Goal: Find specific page/section: Find specific page/section

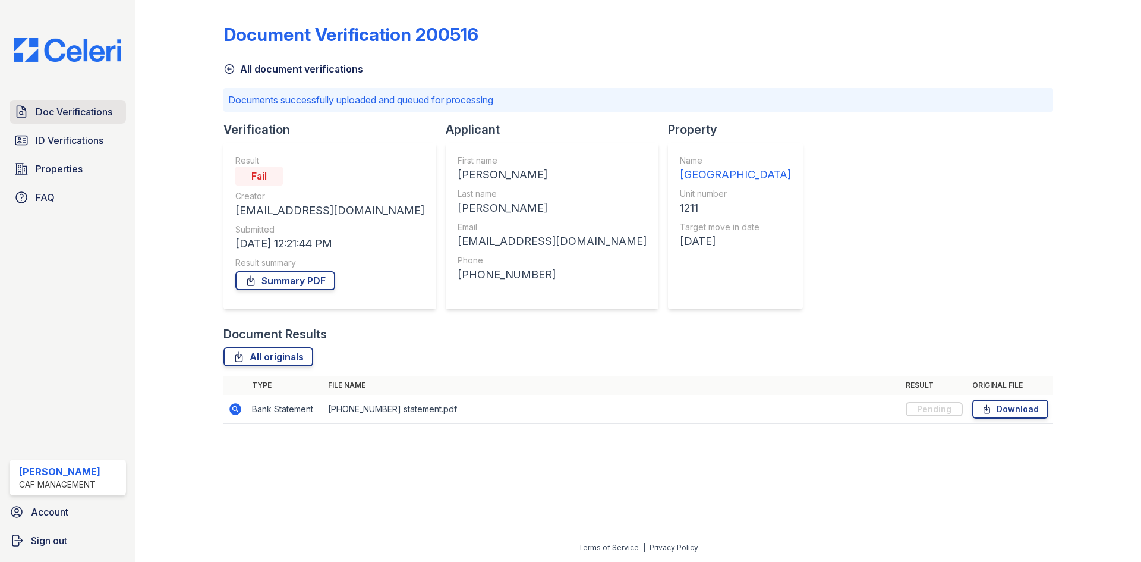
click at [75, 116] on span "Doc Verifications" at bounding box center [74, 112] width 77 height 14
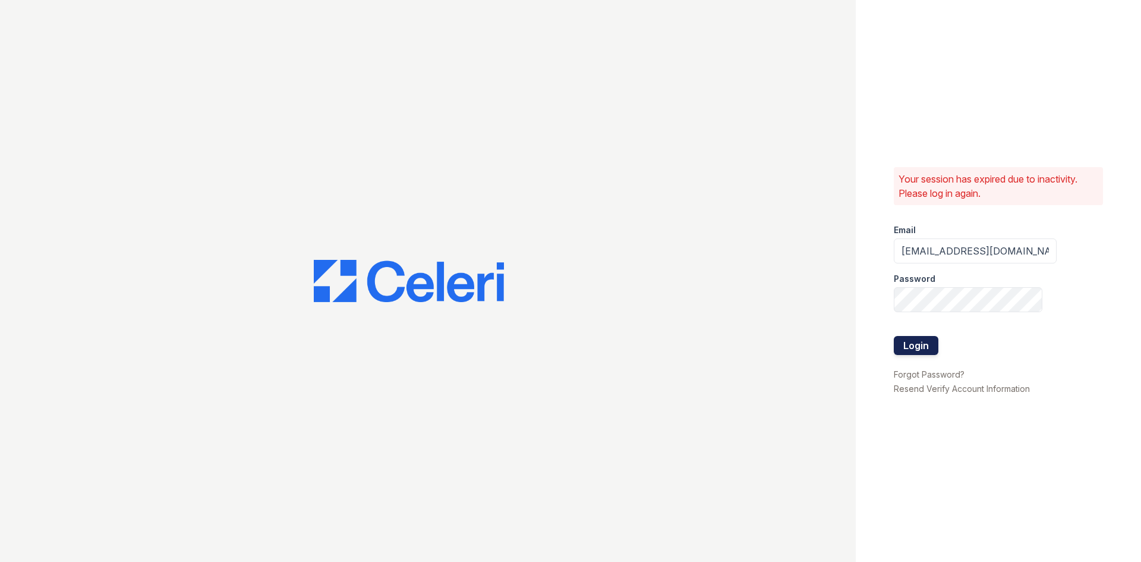
click at [925, 337] on button "Login" at bounding box center [916, 345] width 45 height 19
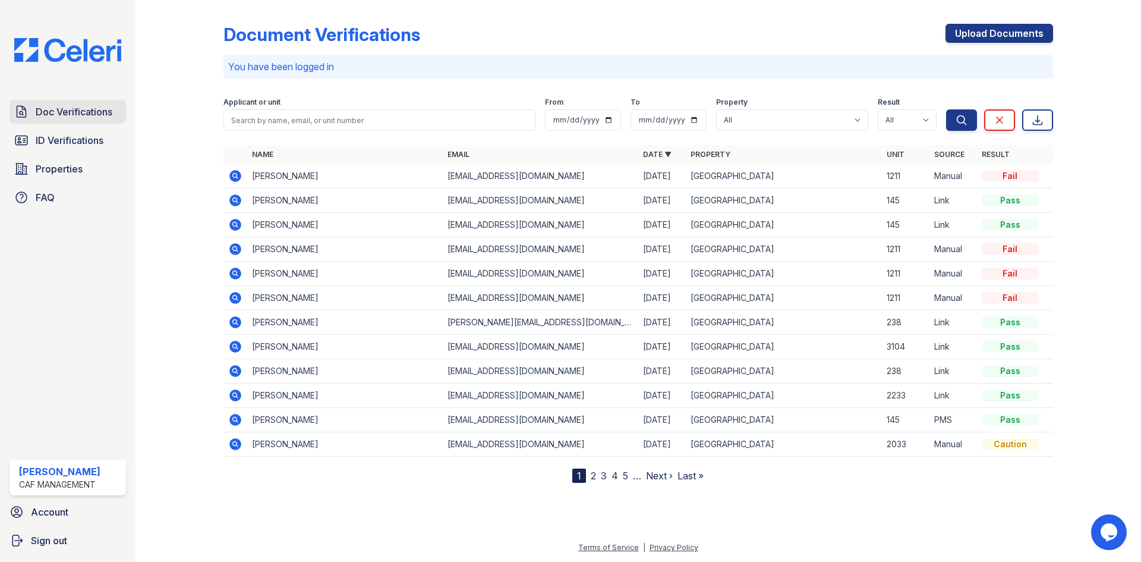
click at [61, 113] on span "Doc Verifications" at bounding box center [74, 112] width 77 height 14
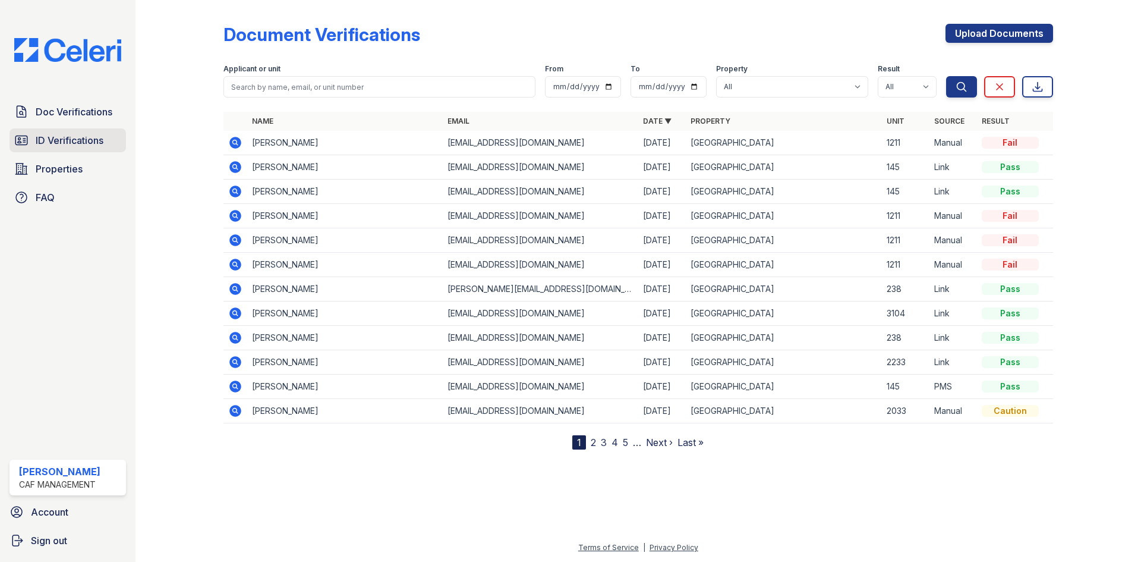
click at [74, 134] on span "ID Verifications" at bounding box center [70, 140] width 68 height 14
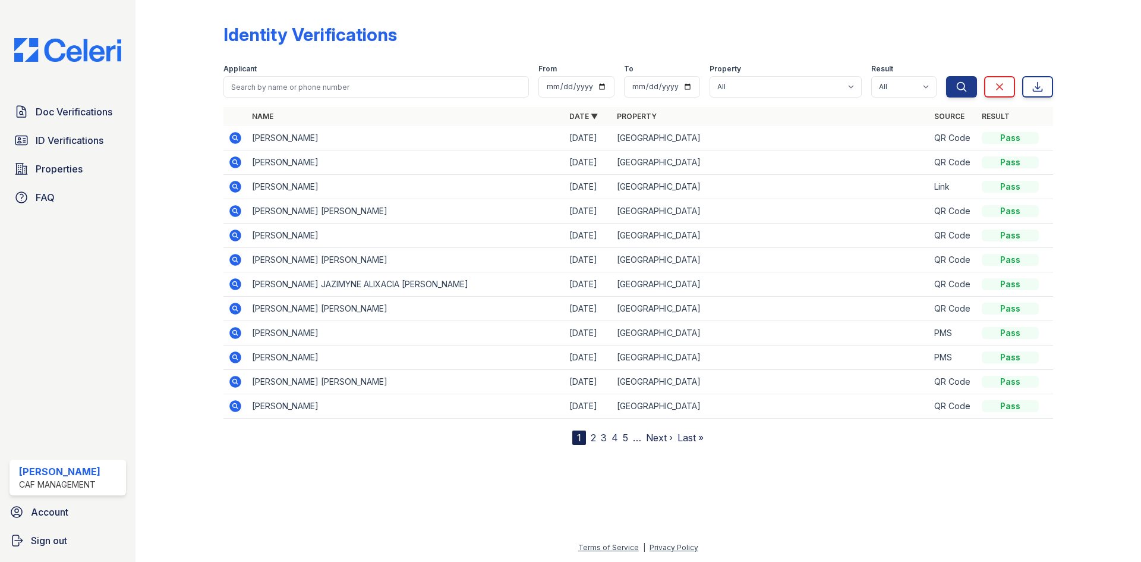
click at [592, 442] on link "2" at bounding box center [593, 437] width 5 height 12
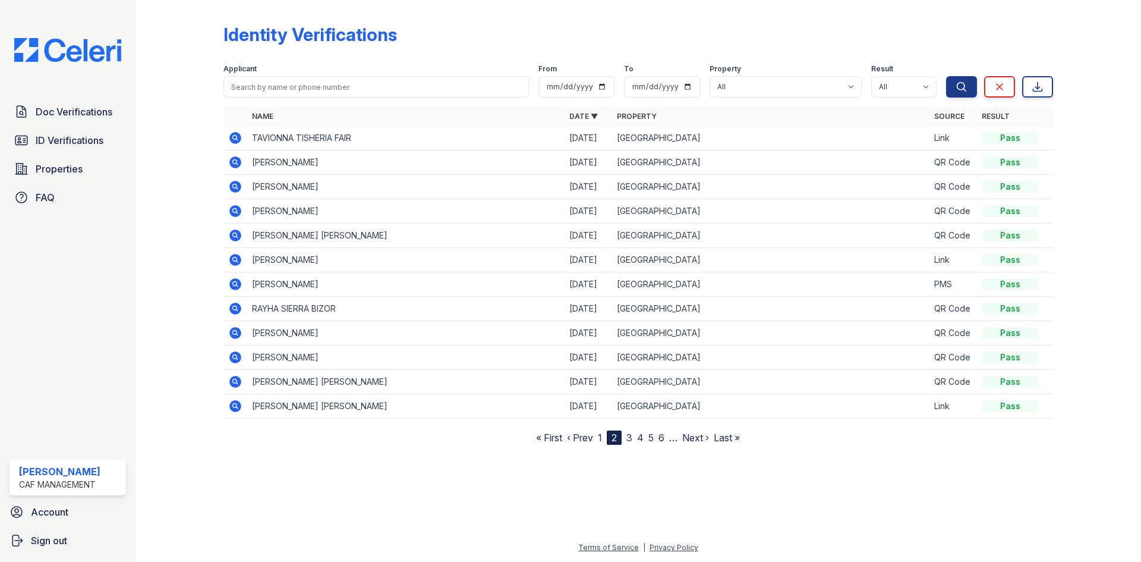
click at [599, 439] on link "1" at bounding box center [600, 437] width 4 height 12
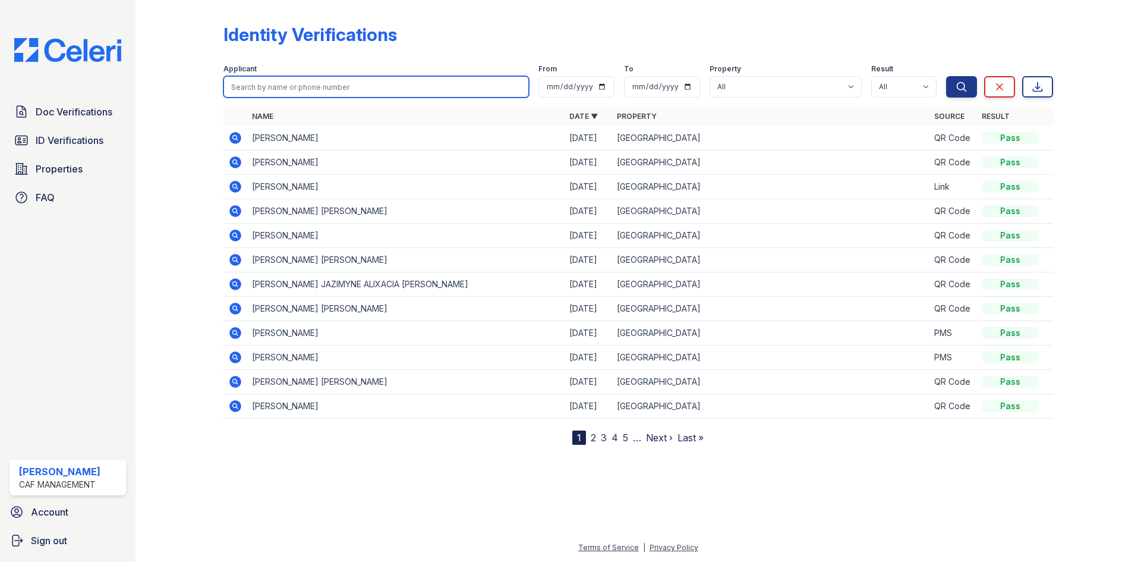
click at [334, 92] on input "search" at bounding box center [375, 86] width 305 height 21
type input "[PERSON_NAME]"
click at [946, 76] on button "Search" at bounding box center [961, 86] width 31 height 21
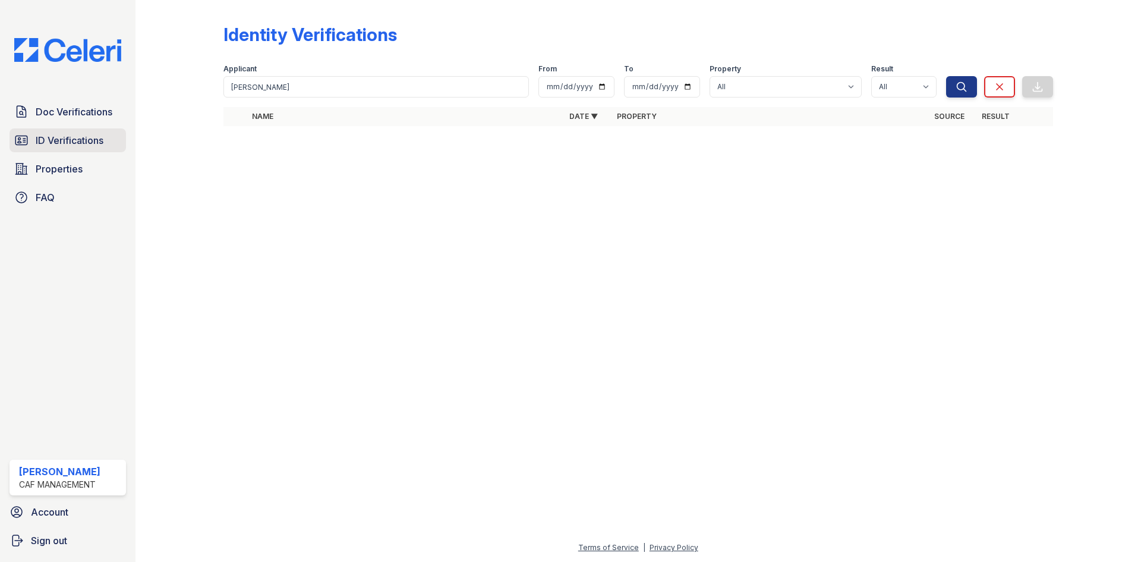
click at [70, 143] on span "ID Verifications" at bounding box center [70, 140] width 68 height 14
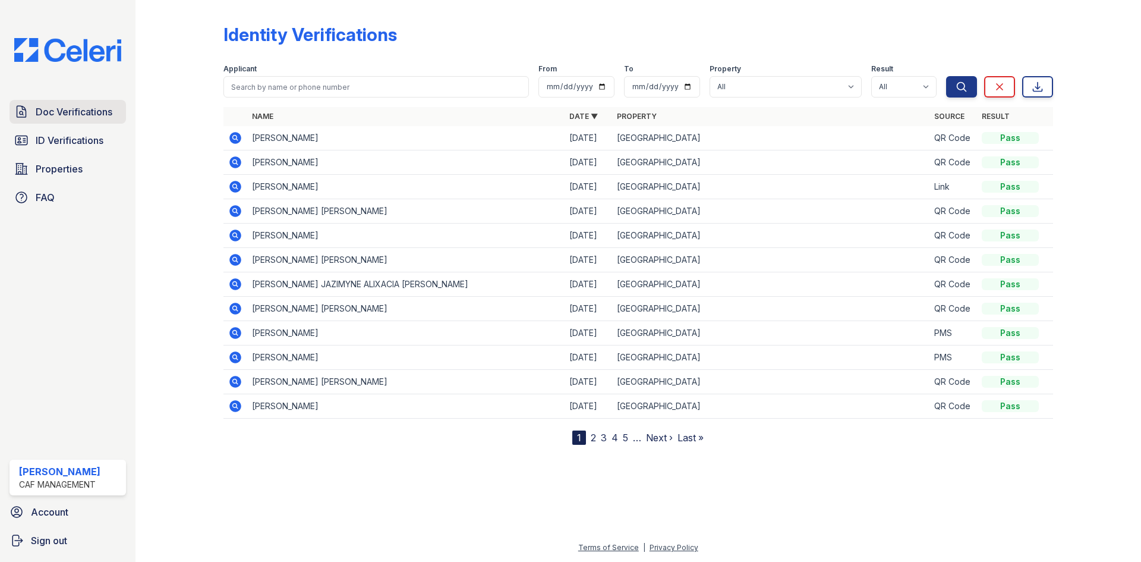
click at [89, 112] on span "Doc Verifications" at bounding box center [74, 112] width 77 height 14
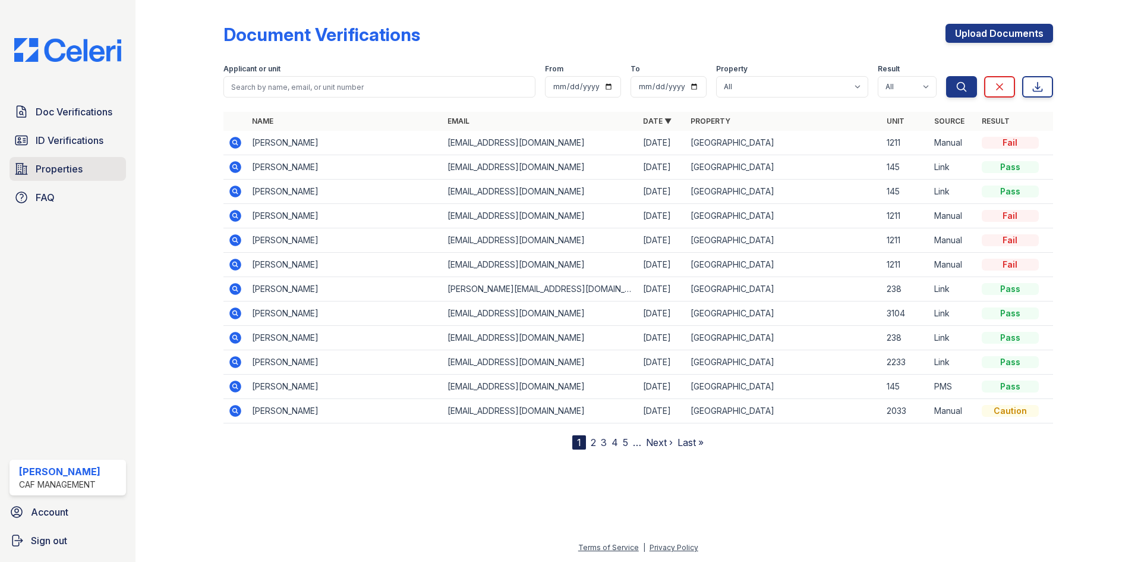
click at [67, 174] on span "Properties" at bounding box center [59, 169] width 47 height 14
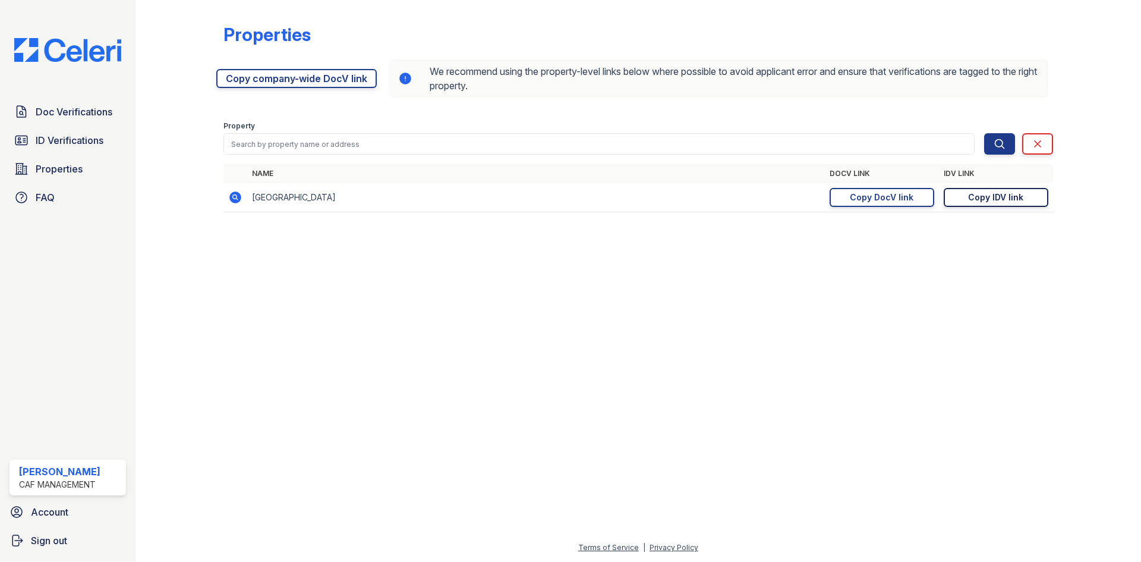
click at [992, 199] on div "Copy IDV link" at bounding box center [995, 197] width 55 height 12
